Goal: Download file/media

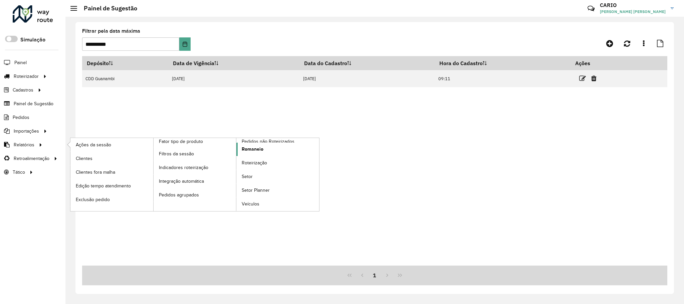
click at [254, 148] on span "Romaneio" at bounding box center [253, 149] width 22 height 7
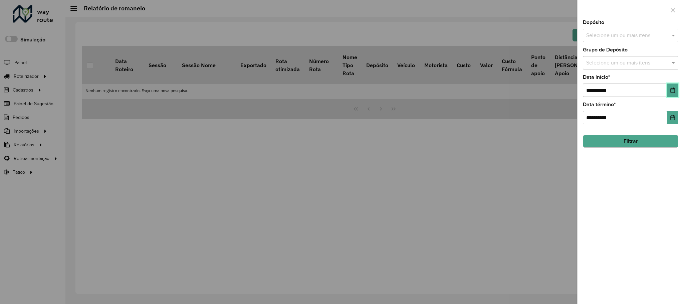
click at [669, 92] on button "Choose Date" at bounding box center [672, 89] width 11 height 13
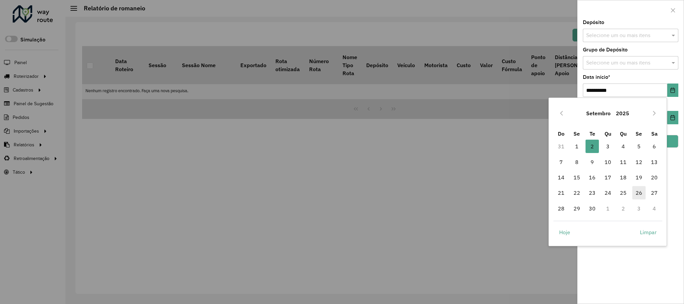
click at [636, 193] on span "26" at bounding box center [638, 192] width 13 height 13
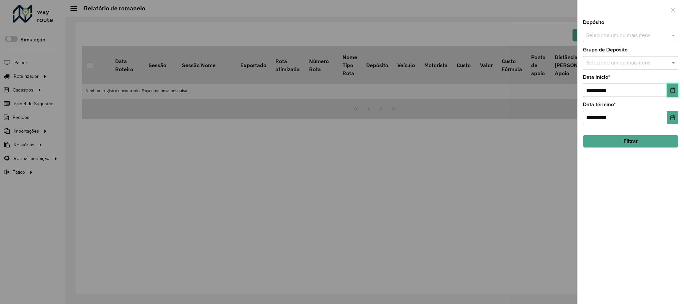
click at [669, 90] on button "Choose Date" at bounding box center [672, 89] width 11 height 13
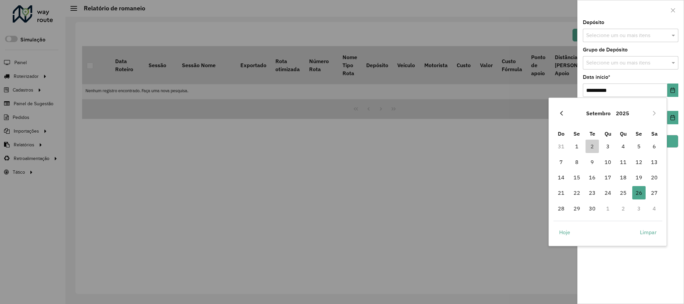
click at [564, 111] on icon "Previous Month" at bounding box center [561, 112] width 5 height 5
click at [588, 206] on span "26" at bounding box center [591, 208] width 13 height 13
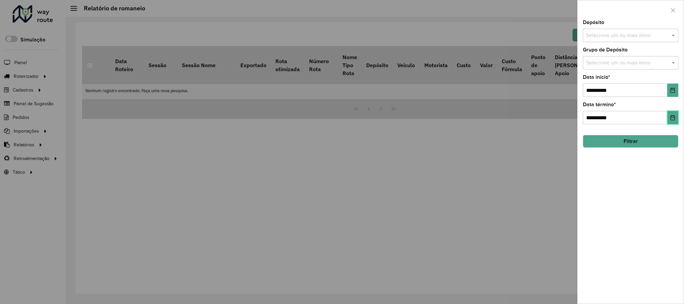
click at [667, 117] on button "Choose Date" at bounding box center [672, 117] width 11 height 13
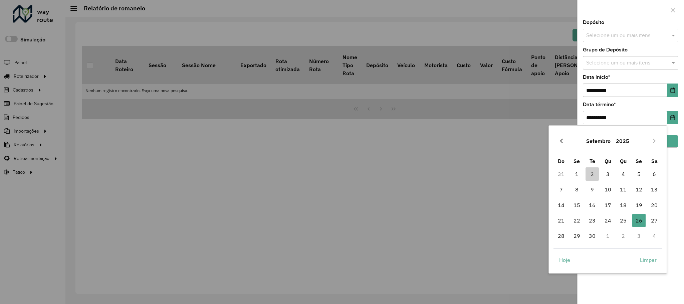
click at [560, 139] on icon "Previous Month" at bounding box center [561, 140] width 5 height 5
click at [556, 251] on span "31" at bounding box center [560, 251] width 13 height 13
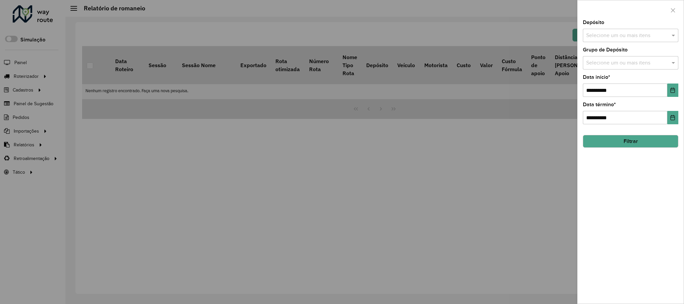
click at [626, 145] on button "Filtrar" at bounding box center [630, 141] width 95 height 13
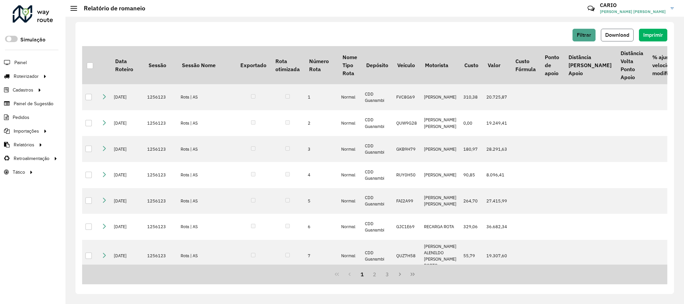
click at [627, 36] on span "Download" at bounding box center [617, 35] width 24 height 6
drag, startPoint x: 454, startPoint y: 9, endPoint x: 466, endPoint y: 0, distance: 14.6
click at [454, 9] on hb-header "Relatório de romaneio Críticas? Dúvidas? Elogios? Sugestões? Entre em contato c…" at bounding box center [374, 8] width 618 height 17
